Goal: Task Accomplishment & Management: Use online tool/utility

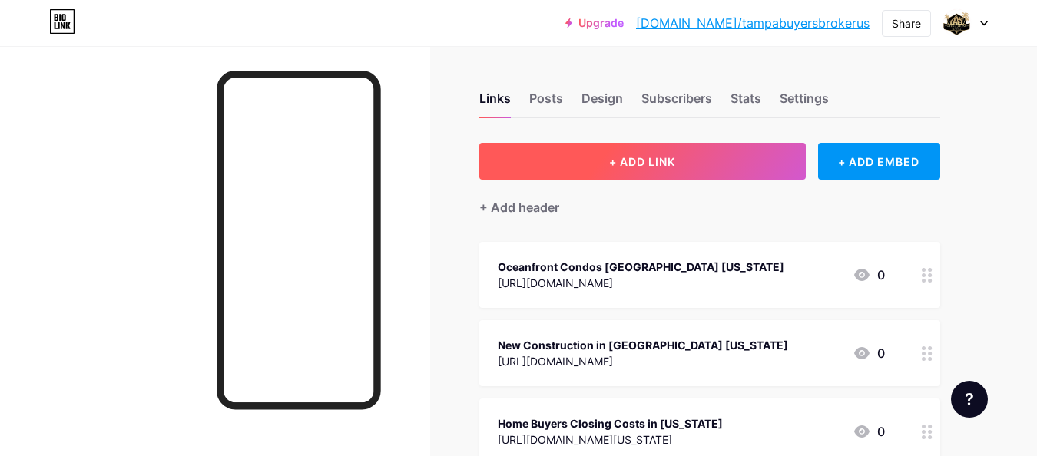
click at [673, 163] on span "+ ADD LINK" at bounding box center [642, 161] width 66 height 13
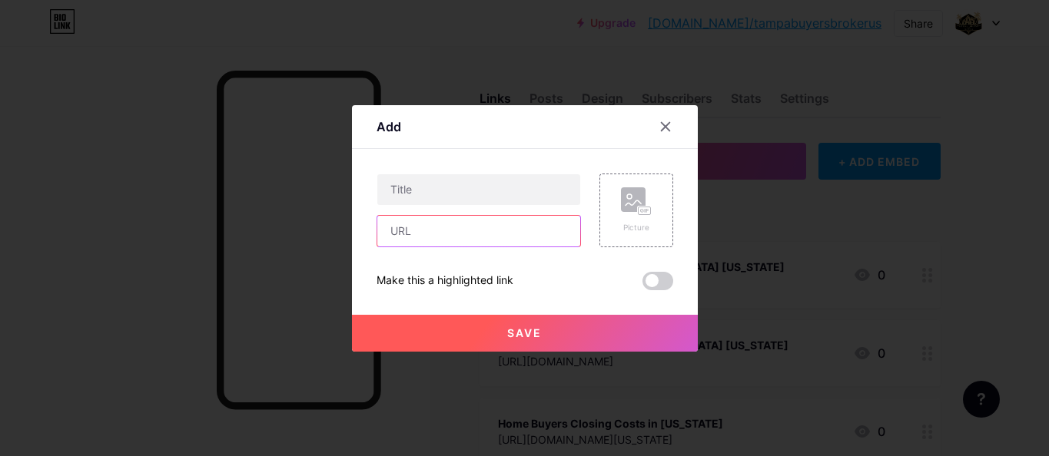
click at [493, 237] on input "text" at bounding box center [478, 231] width 203 height 31
paste input "[URL][DOMAIN_NAME][US_STATE]"
type input "[URL][DOMAIN_NAME][US_STATE]"
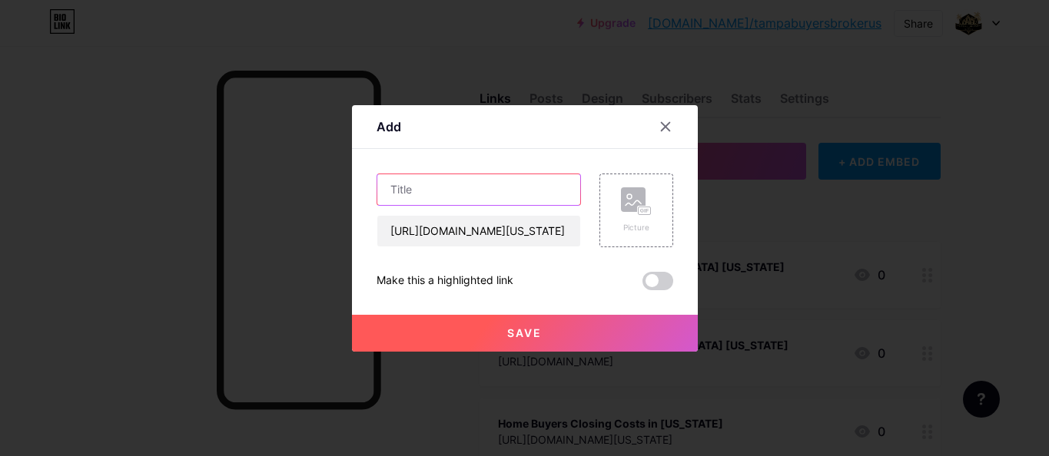
click at [526, 185] on input "text" at bounding box center [478, 189] width 203 height 31
paste input "Top 5 Trends Affecting New Construction Houses in [GEOGRAPHIC_DATA], [US_STATE]…"
type input "Top 5 Trends Affecting New Construction Houses in [GEOGRAPHIC_DATA], [US_STATE]…"
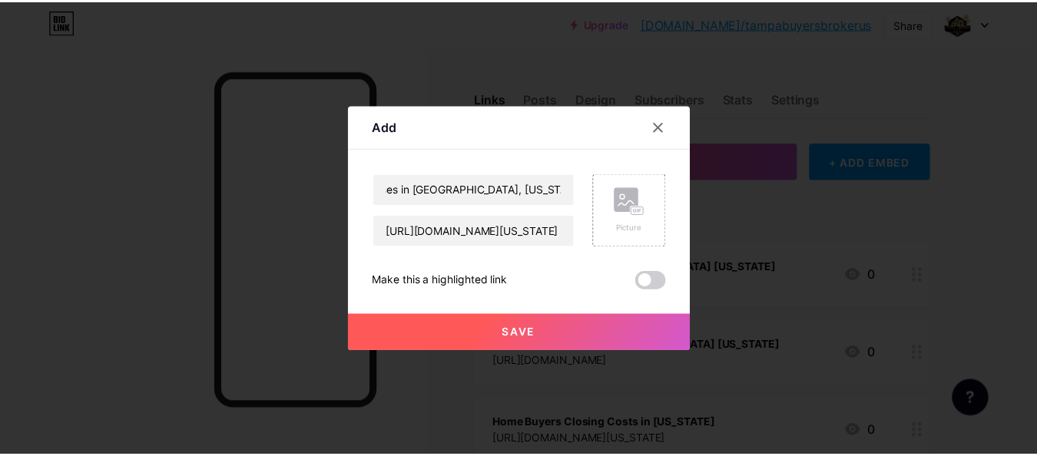
scroll to position [0, 0]
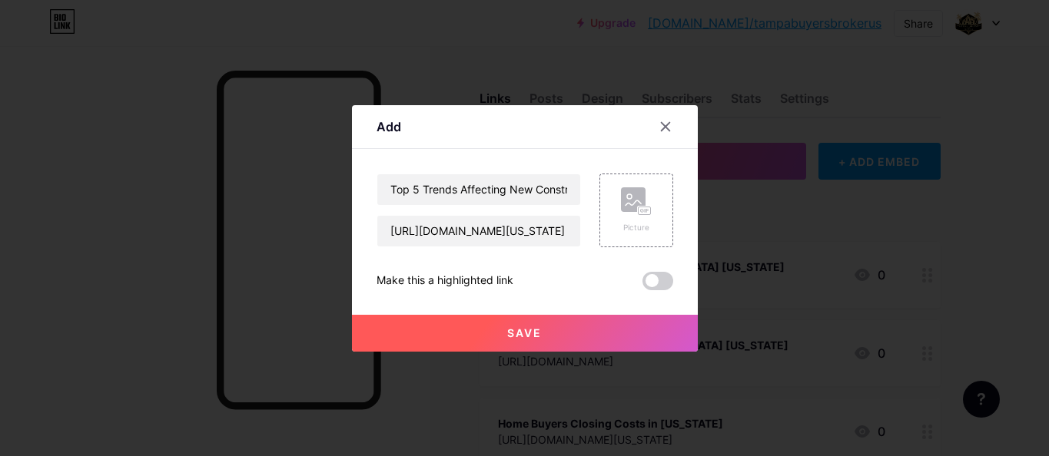
click at [515, 343] on button "Save" at bounding box center [525, 333] width 346 height 37
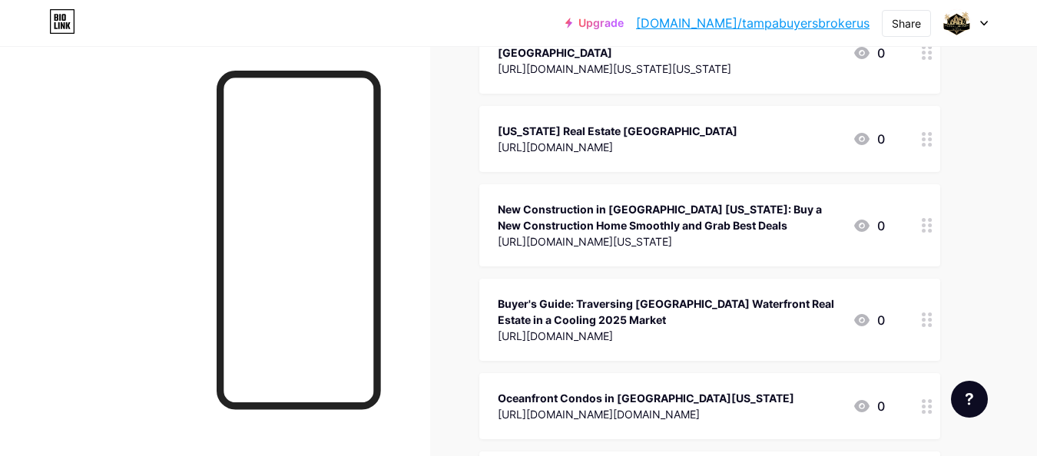
scroll to position [8058, 0]
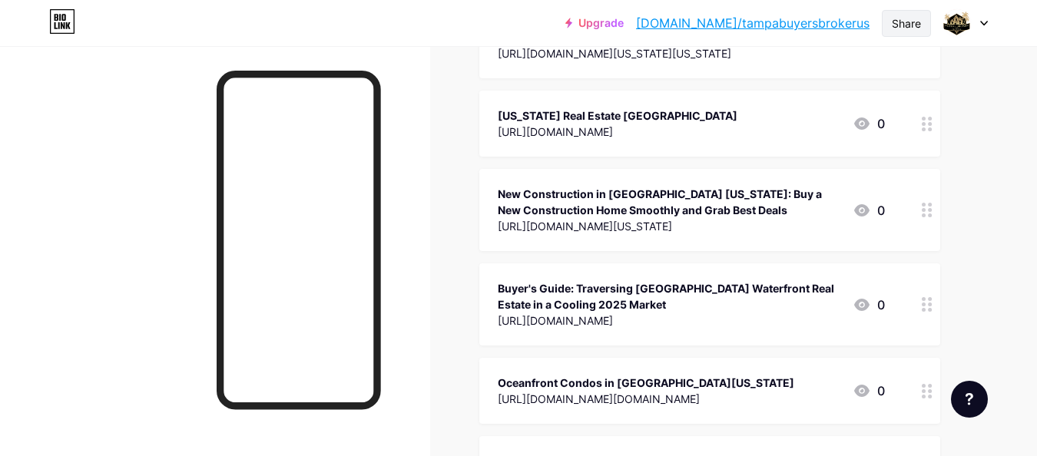
click at [905, 25] on div "Share" at bounding box center [906, 23] width 29 height 16
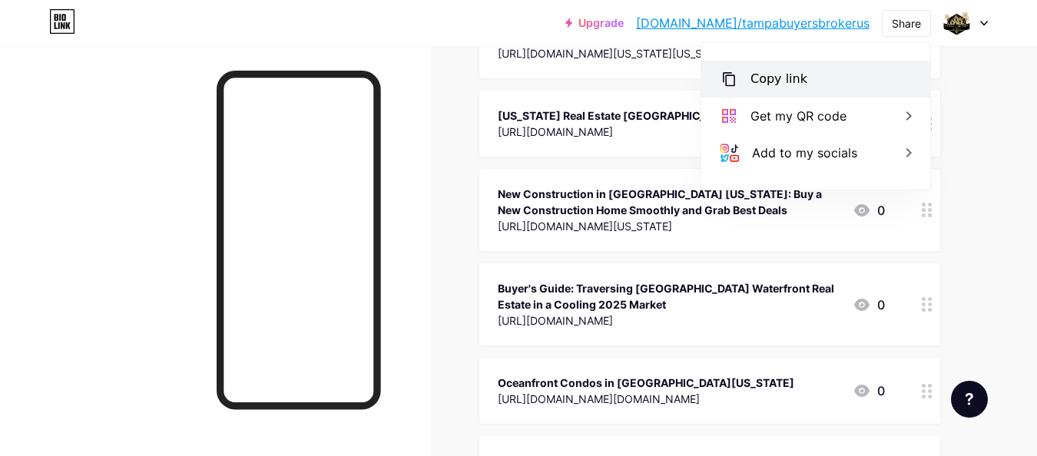
click at [791, 79] on div "Copy link" at bounding box center [779, 79] width 57 height 18
